Goal: Task Accomplishment & Management: Complete application form

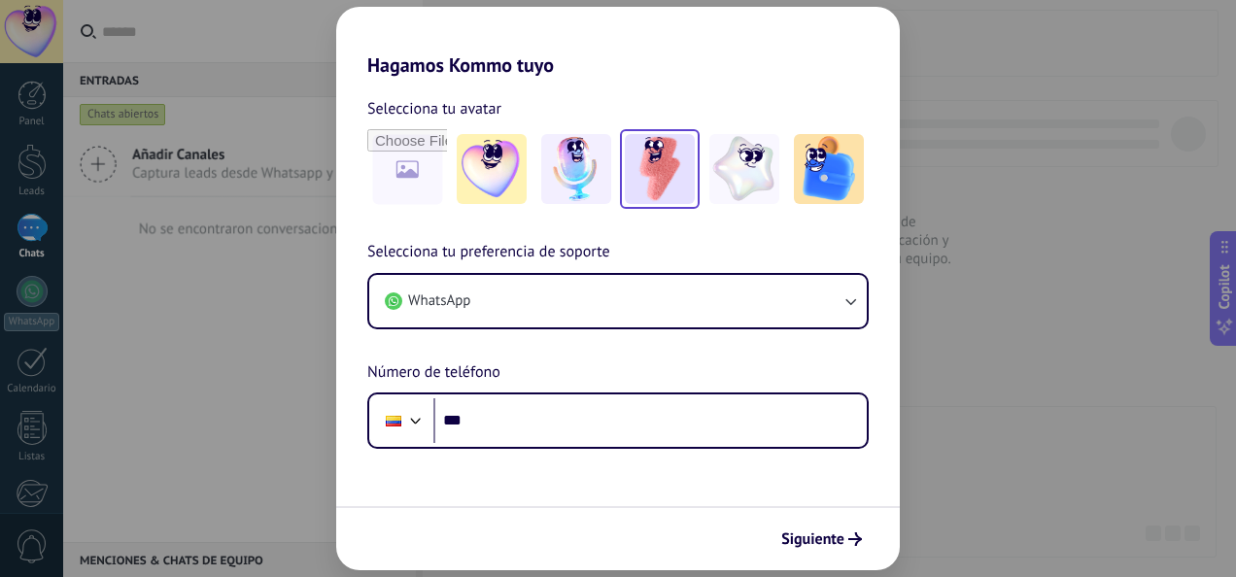
click at [648, 191] on img at bounding box center [660, 169] width 70 height 70
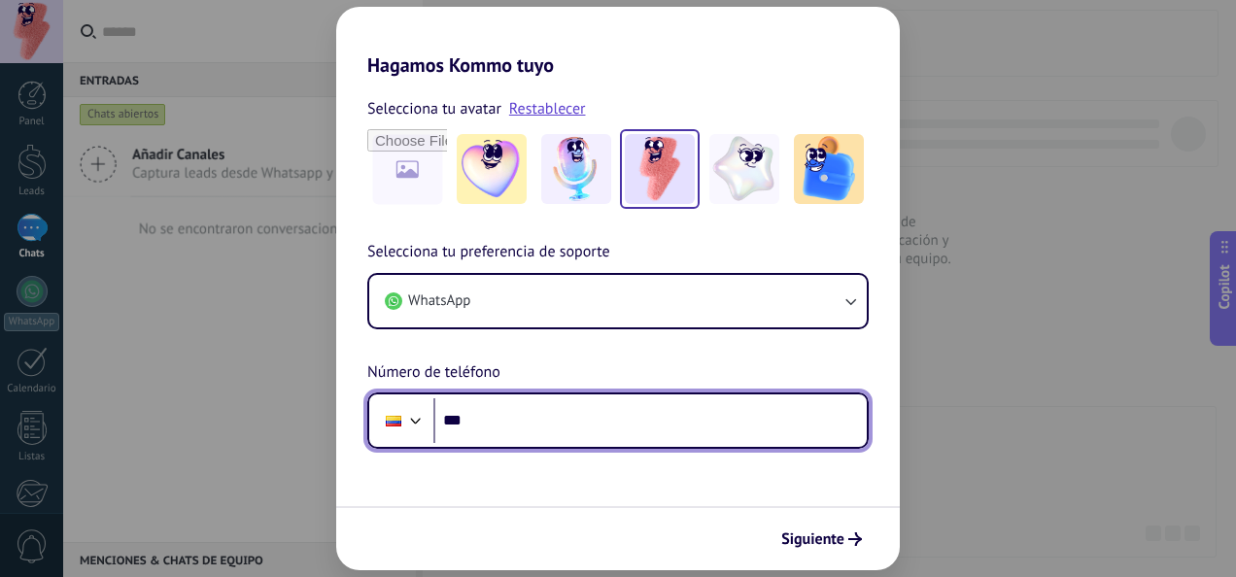
click at [540, 420] on input "***" at bounding box center [649, 420] width 433 height 45
type input "**********"
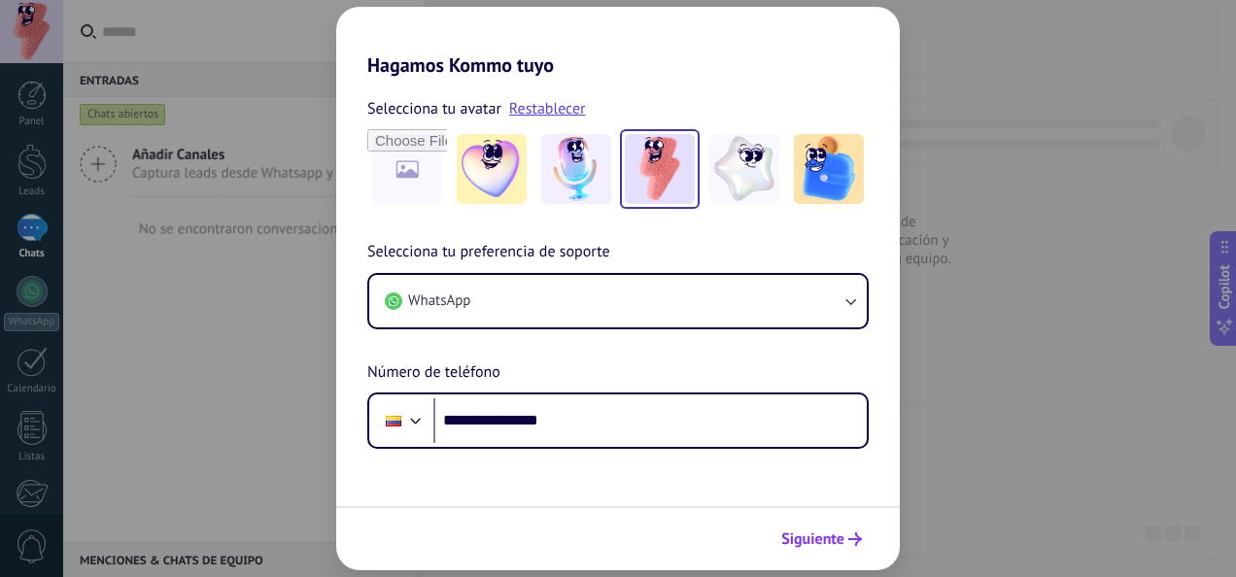
click at [847, 548] on button "Siguiente" at bounding box center [821, 539] width 98 height 33
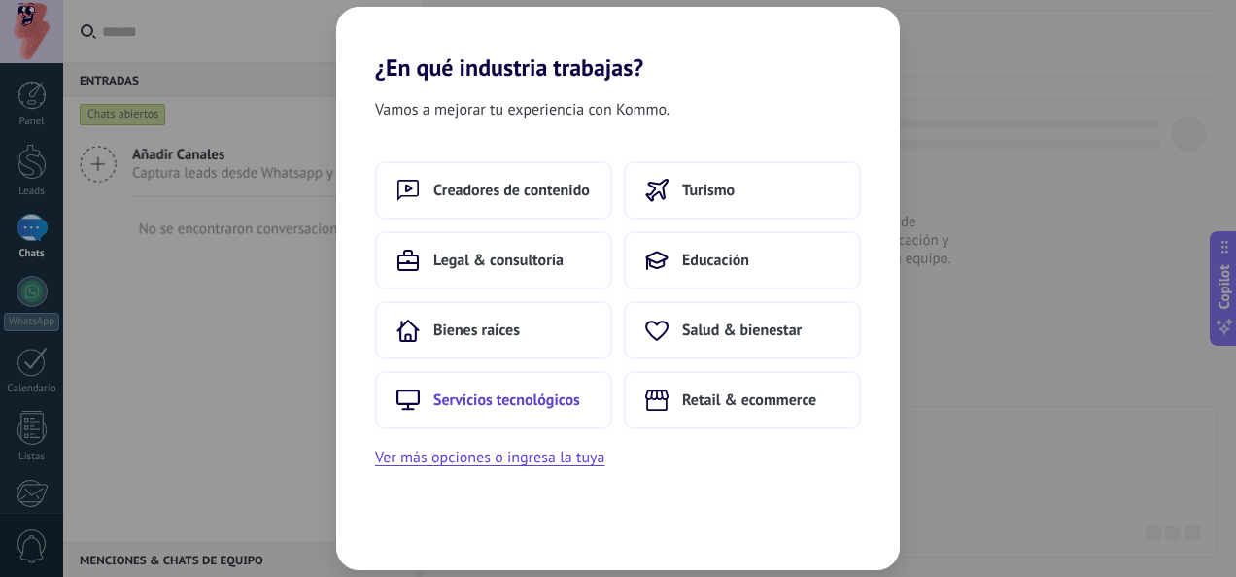
click at [547, 411] on button "Servicios tecnológicos" at bounding box center [493, 400] width 237 height 58
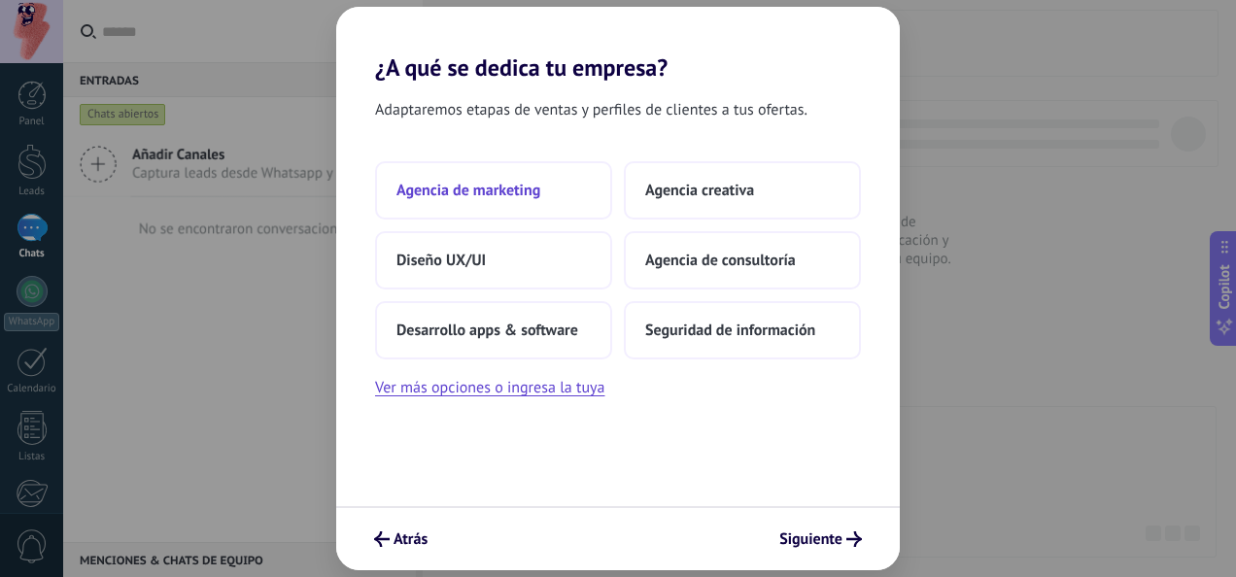
click at [532, 187] on span "Agencia de marketing" at bounding box center [468, 190] width 144 height 19
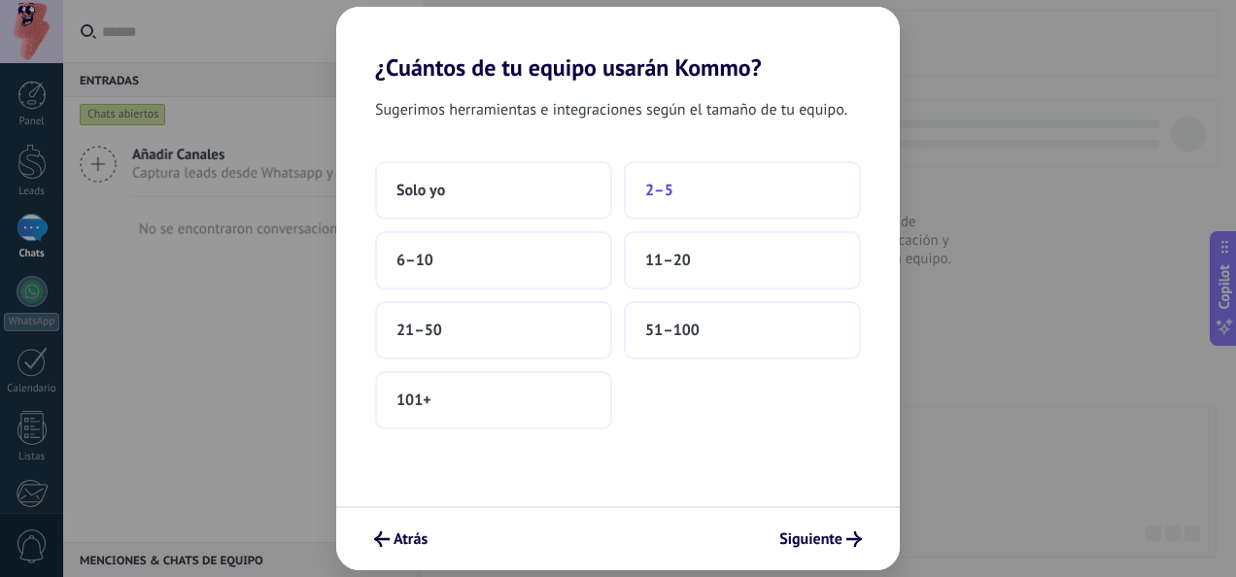
click at [707, 201] on button "2–5" at bounding box center [742, 190] width 237 height 58
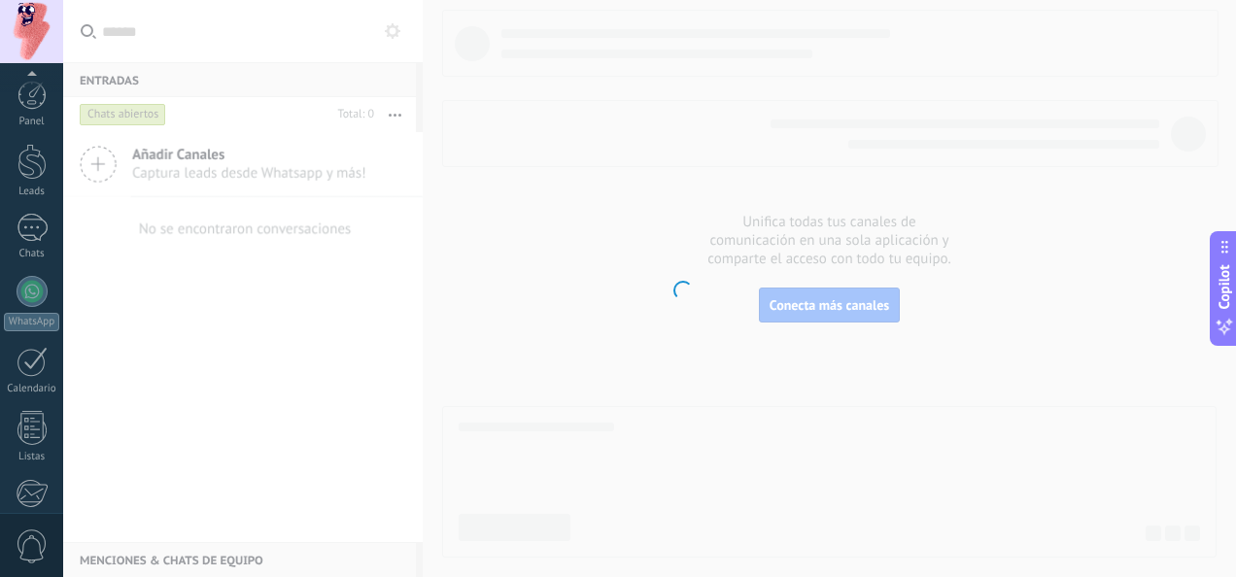
scroll to position [229, 0]
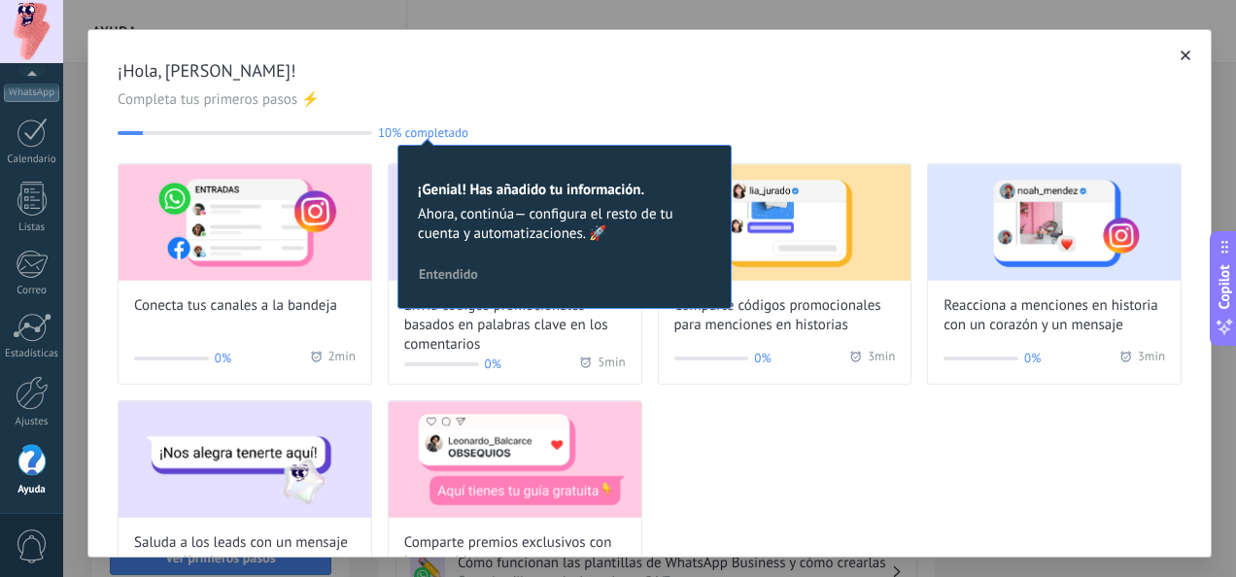
drag, startPoint x: 657, startPoint y: 88, endPoint x: 667, endPoint y: 81, distance: 13.2
click at [666, 82] on div "¡Hola, [PERSON_NAME]! Completa tus primeros pasos ⚡ 10% completado 10 ¡Genial! …" at bounding box center [650, 99] width 1064 height 81
click at [445, 126] on span "10% completado" at bounding box center [423, 132] width 90 height 15
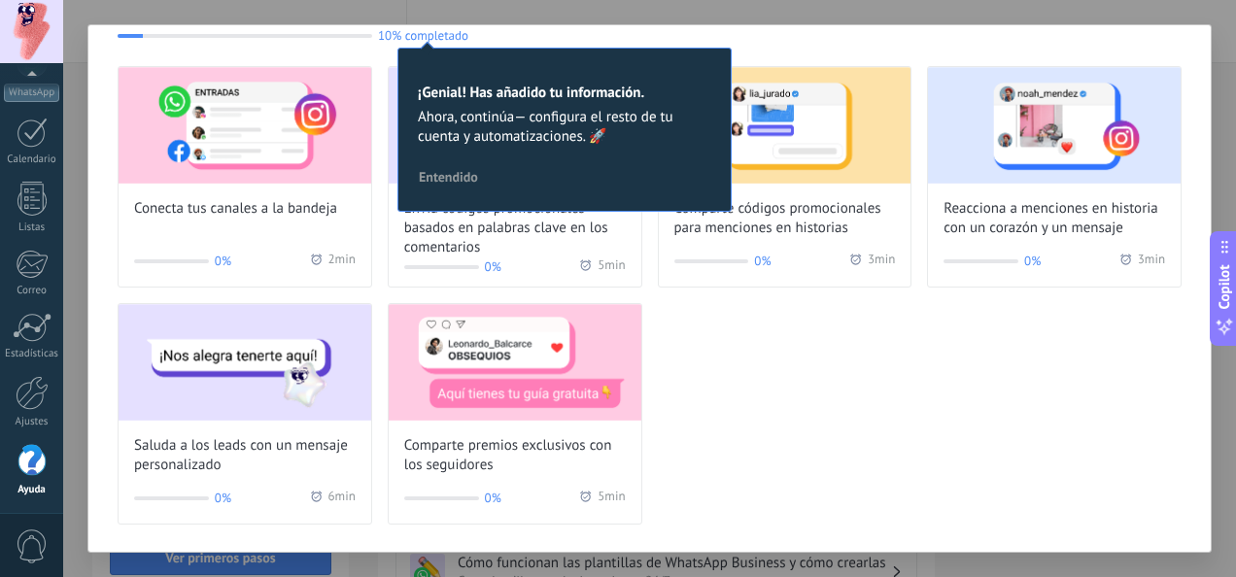
scroll to position [10, 0]
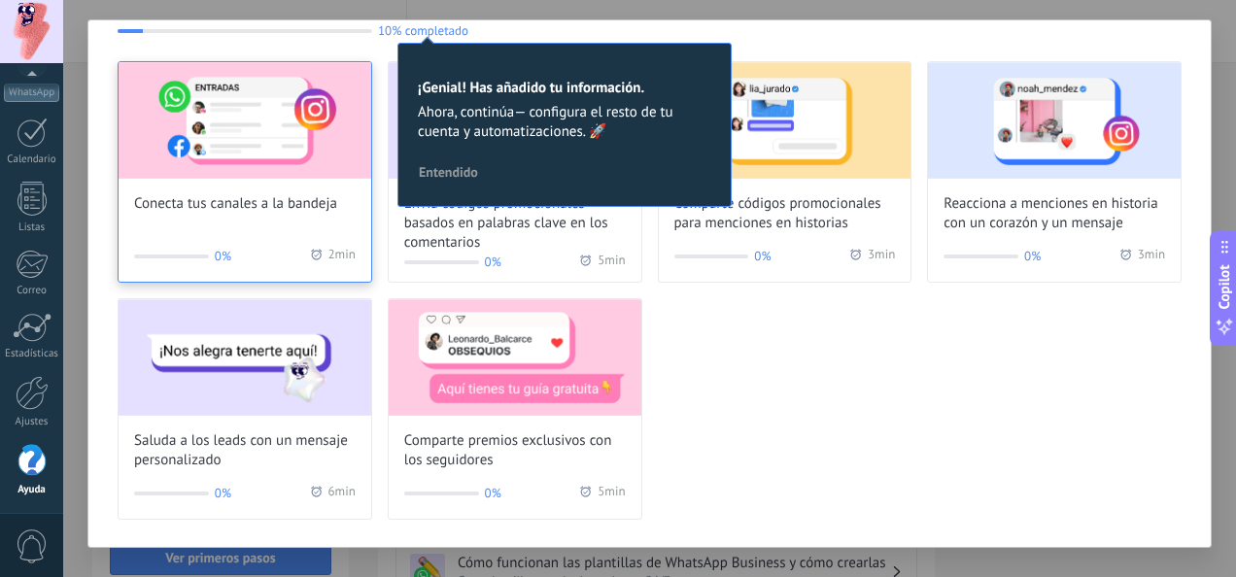
click at [245, 136] on img at bounding box center [245, 120] width 253 height 117
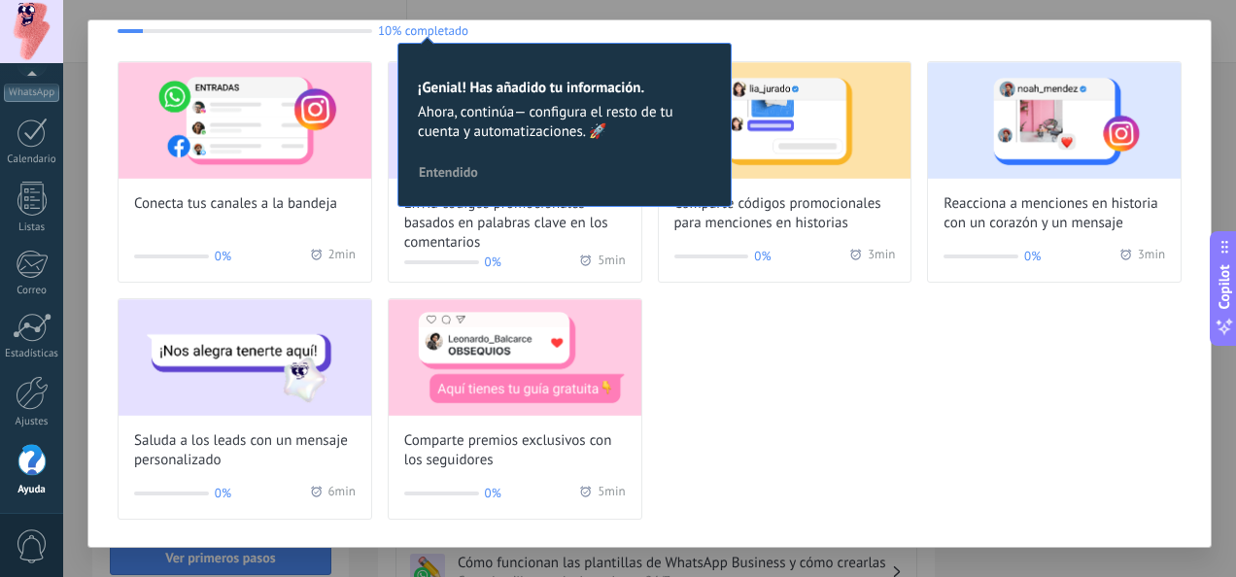
scroll to position [0, 0]
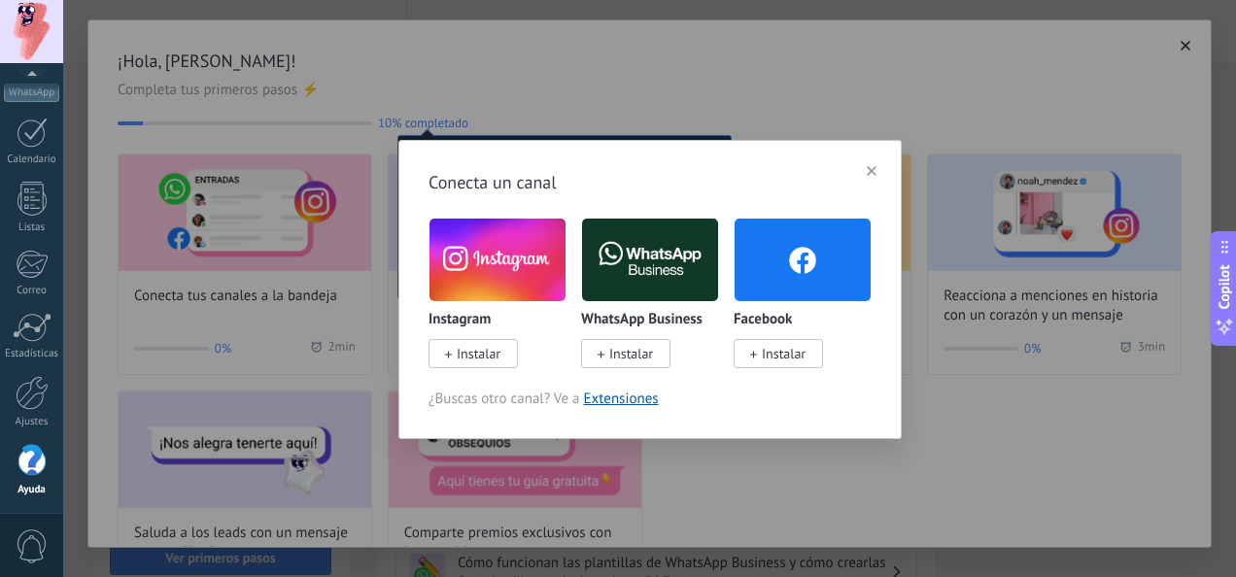
click at [703, 105] on div "Conecta un canal Instagram Instalar WhatsApp Business Instalar Facebook Instala…" at bounding box center [649, 288] width 1173 height 577
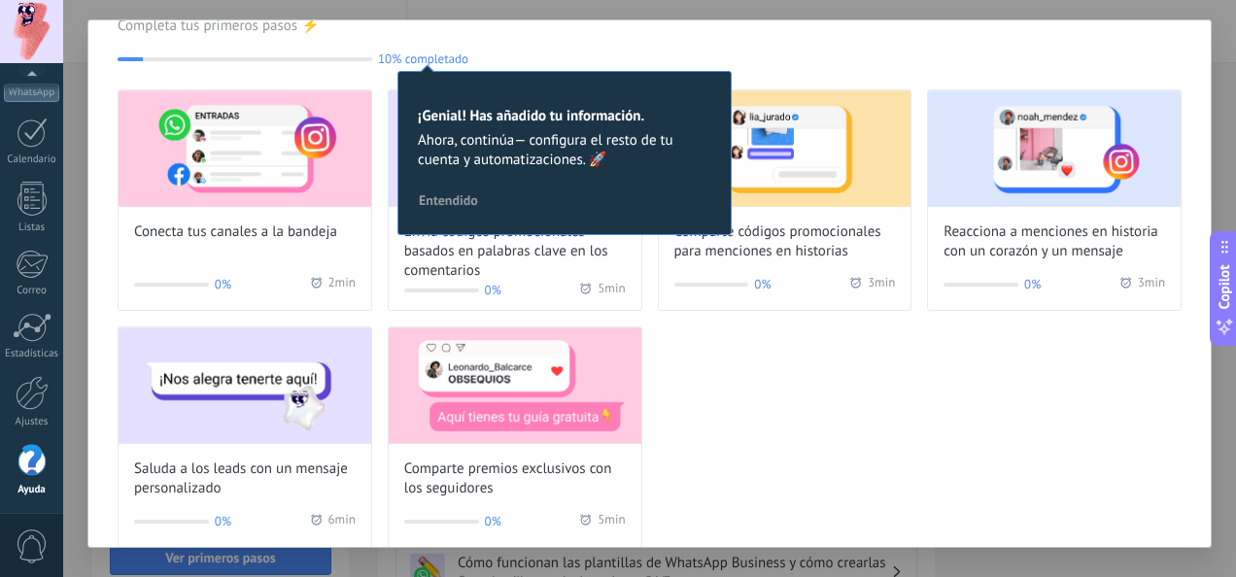
scroll to position [92, 0]
